Goal: Find specific page/section: Find specific page/section

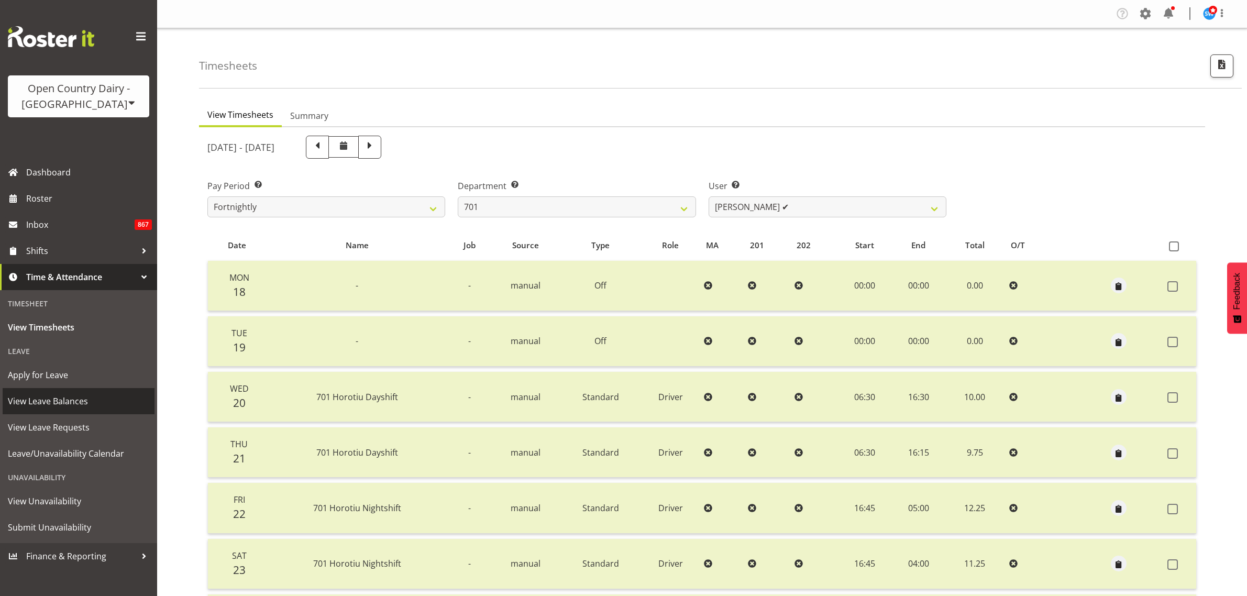
scroll to position [134, 0]
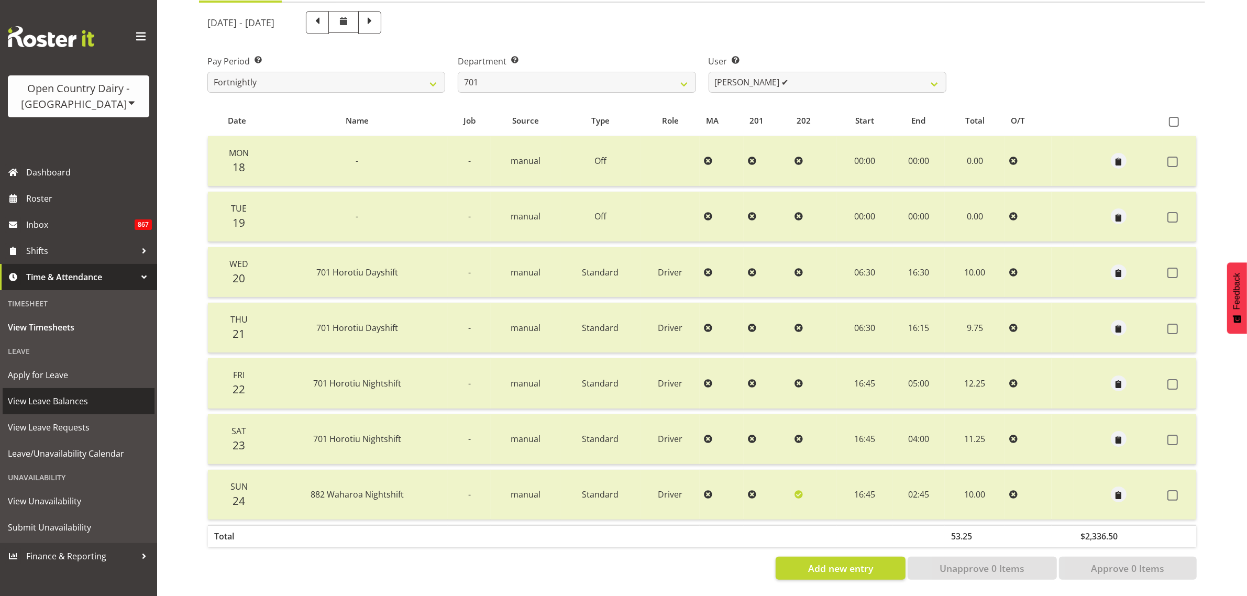
click at [86, 402] on span "View Leave Balances" at bounding box center [78, 401] width 141 height 16
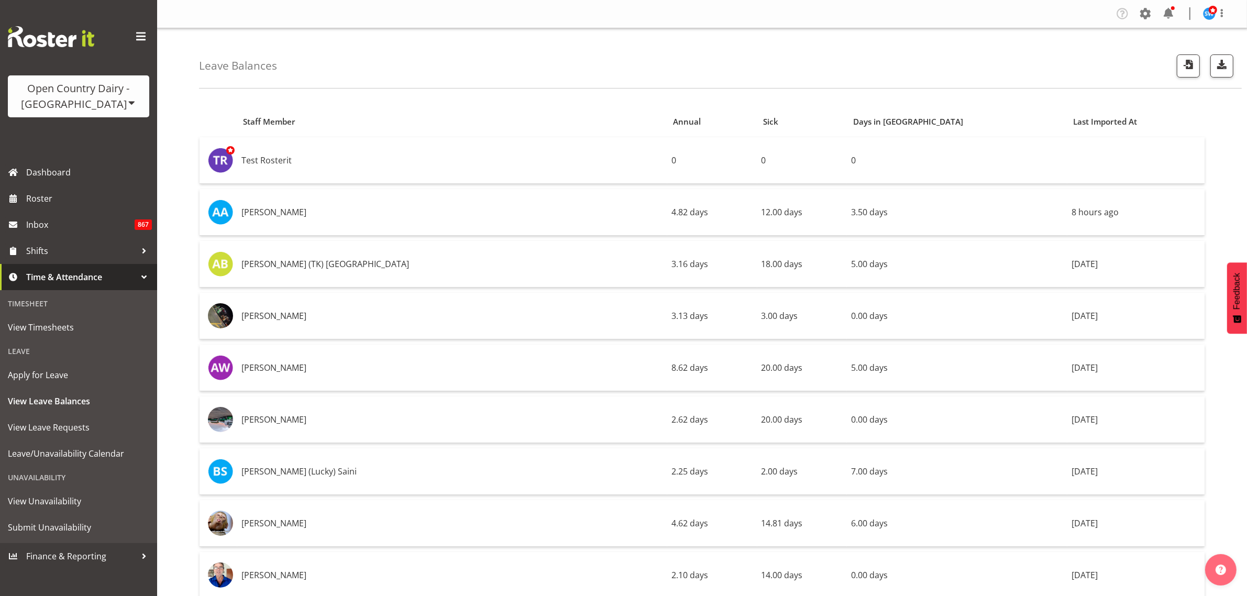
click at [493, 67] on div "Leave Balances" at bounding box center [720, 58] width 1043 height 60
click at [467, 68] on div "Leave Balances" at bounding box center [720, 58] width 1043 height 60
click at [881, 65] on div "Leave Balances" at bounding box center [720, 58] width 1043 height 60
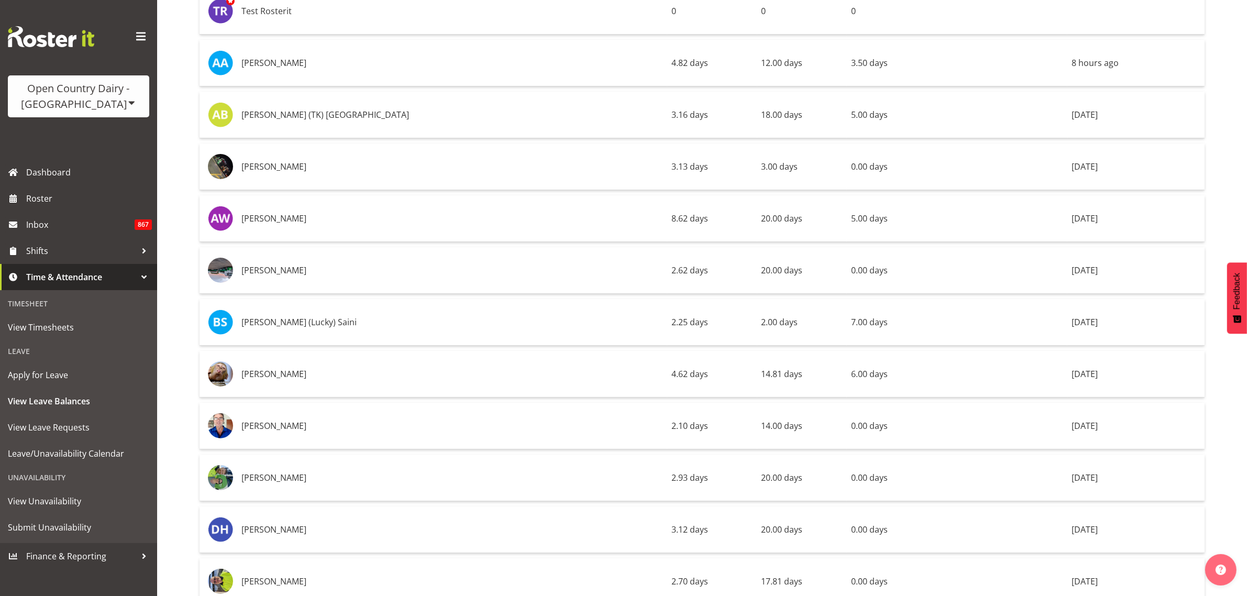
scroll to position [28, 0]
